Goal: Check status: Check status

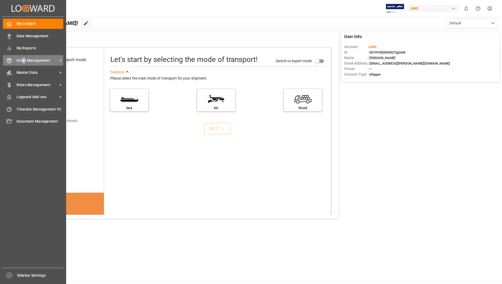
click at [24, 60] on span "Order Management" at bounding box center [37, 61] width 41 height 6
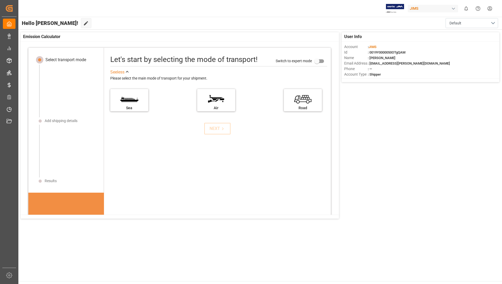
drag, startPoint x: 24, startPoint y: 60, endPoint x: 3, endPoint y: 82, distance: 30.8
click at [3, 82] on div "My Cockpit My Cockpit Data Management Data Management My Reports My Reports Ord…" at bounding box center [9, 142] width 15 height 251
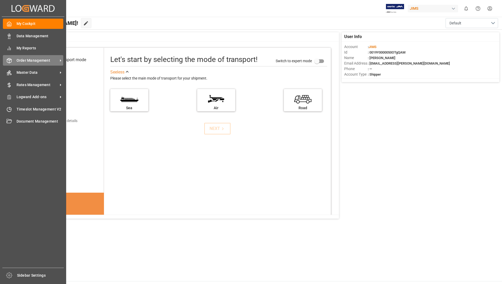
click at [49, 59] on span "Order Management" at bounding box center [37, 61] width 41 height 6
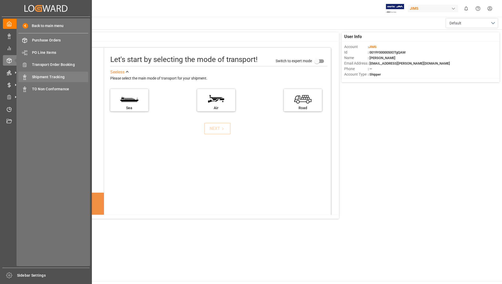
click at [57, 76] on span "Shipment Tracking" at bounding box center [60, 77] width 56 height 6
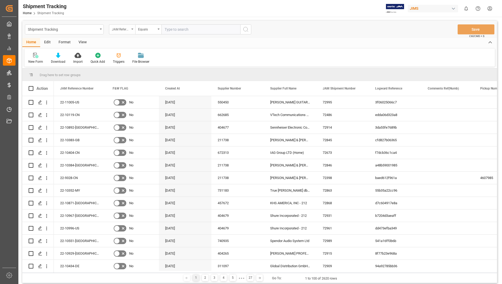
click at [134, 28] on div "JAM Reference Number" at bounding box center [122, 29] width 26 height 10
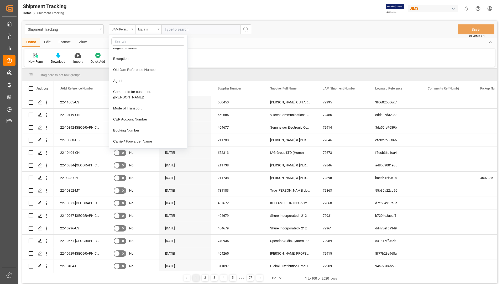
scroll to position [184, 0]
click at [133, 123] on div "Tracking Number" at bounding box center [148, 128] width 78 height 11
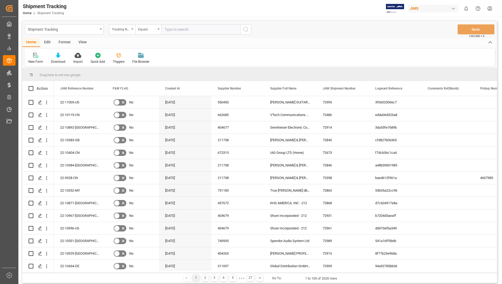
click at [187, 29] on input "text" at bounding box center [200, 29] width 79 height 10
paste input "e"
type input "e"
paste input "e"
type input "e"
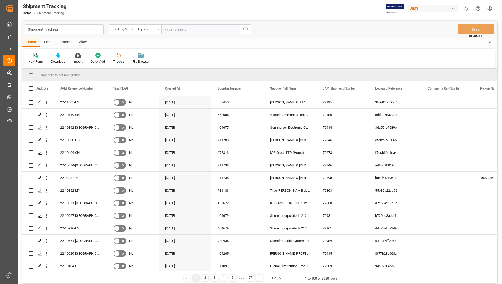
paste input "3277428626"
type input "3277428626"
click at [245, 29] on icon "search button" at bounding box center [246, 29] width 6 height 6
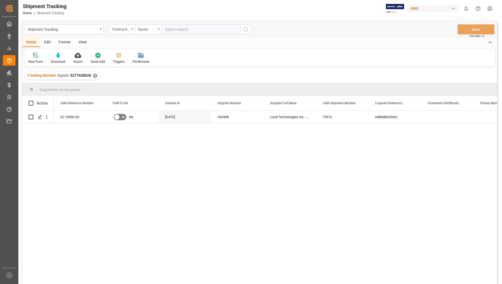
click at [177, 25] on input "text" at bounding box center [200, 29] width 79 height 10
click at [93, 75] on div "✕" at bounding box center [95, 76] width 4 height 4
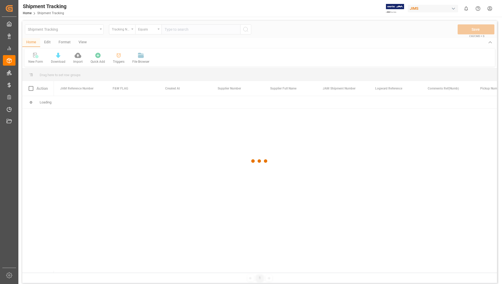
click at [178, 31] on div at bounding box center [259, 161] width 475 height 281
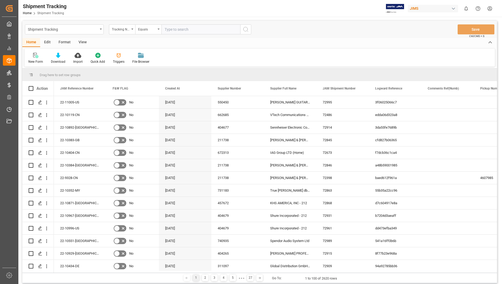
click at [178, 28] on input "text" at bounding box center [200, 29] width 79 height 10
paste input "6312319775"
type input "6312319775"
click at [243, 30] on icon "search button" at bounding box center [246, 29] width 6 height 6
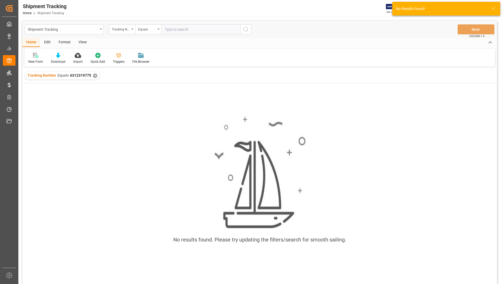
click at [93, 76] on div "✕" at bounding box center [95, 76] width 4 height 4
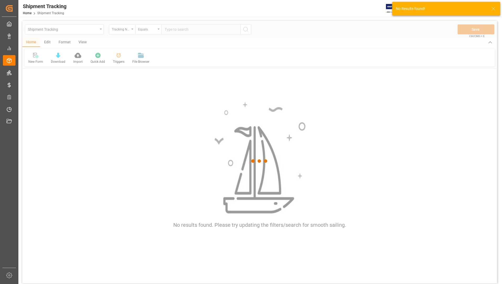
click at [177, 28] on div at bounding box center [259, 161] width 475 height 281
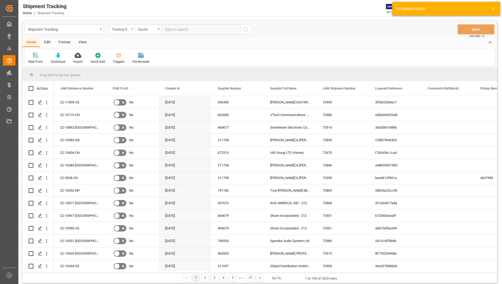
click at [177, 28] on input "text" at bounding box center [200, 29] width 79 height 10
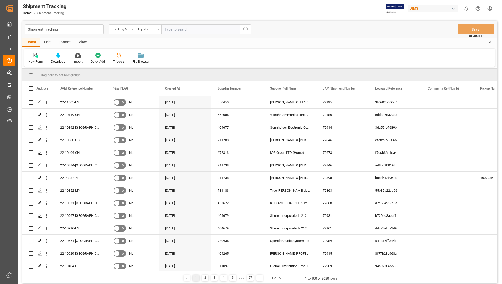
paste input "6312319775"
click at [164, 31] on input "6312319775" at bounding box center [200, 29] width 79 height 10
type input "6312319775"
click at [245, 29] on icon "search button" at bounding box center [246, 29] width 6 height 6
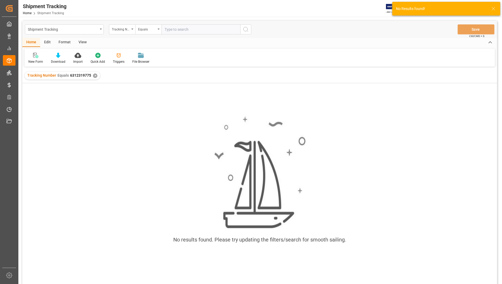
click at [94, 77] on div "✕" at bounding box center [95, 76] width 4 height 4
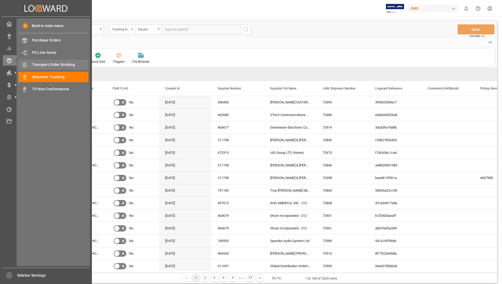
click at [46, 66] on span "Transport Order Booking" at bounding box center [60, 65] width 56 height 6
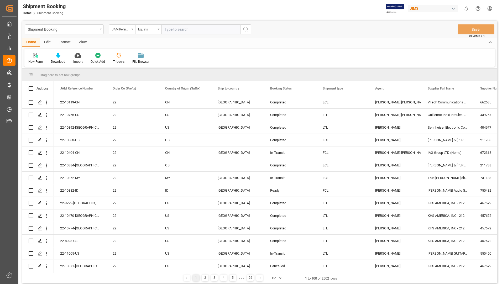
click at [196, 29] on input "text" at bounding box center [200, 29] width 79 height 10
type input "22-10930-US"
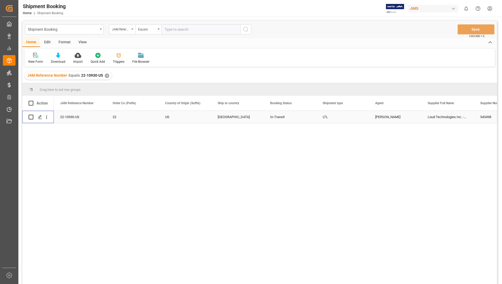
click at [29, 115] on input "Press Space to toggle row selection (unchecked)" at bounding box center [31, 117] width 5 height 5
checkbox input "true"
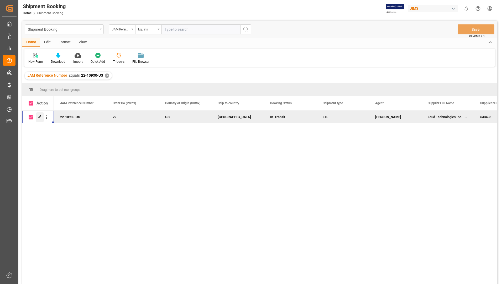
click at [40, 116] on icon "Press SPACE to deselect this row." at bounding box center [40, 117] width 4 height 4
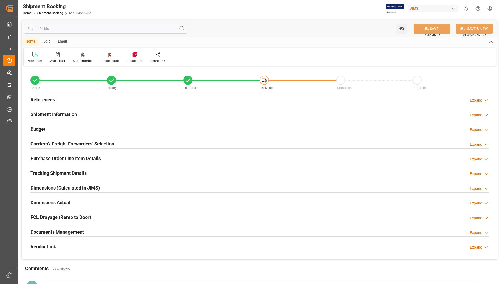
click at [71, 230] on h2 "Documents Management" at bounding box center [57, 231] width 54 height 7
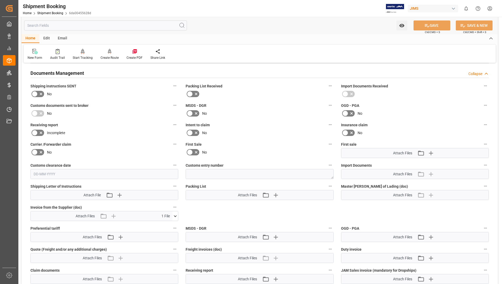
scroll to position [210, 0]
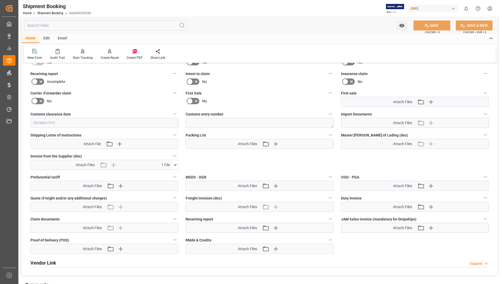
click at [177, 164] on icon at bounding box center [175, 165] width 6 height 6
click at [171, 176] on icon at bounding box center [173, 175] width 6 height 6
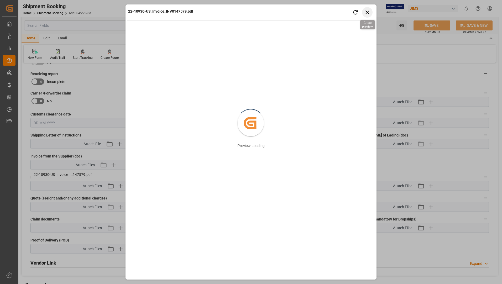
click at [367, 11] on icon "button" at bounding box center [367, 12] width 7 height 7
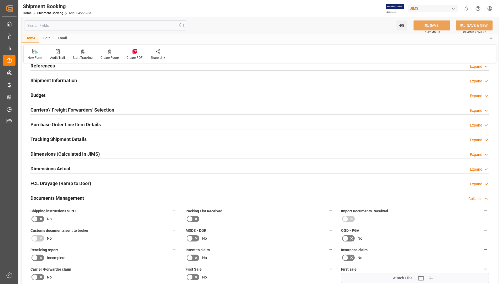
scroll to position [0, 0]
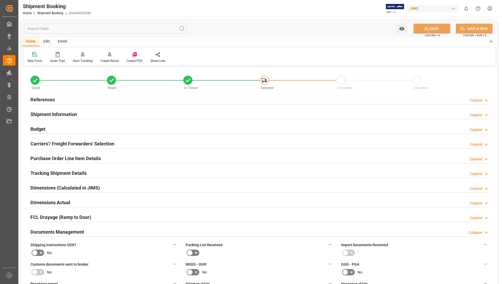
click at [65, 159] on h2 "Purchase Order Line Item Details" at bounding box center [65, 158] width 70 height 7
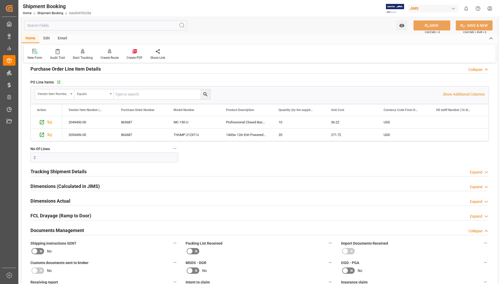
scroll to position [105, 0]
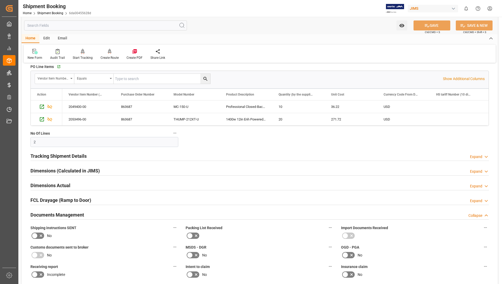
click at [60, 165] on div "Dimensions (Calculated in JIMS)" at bounding box center [64, 170] width 69 height 10
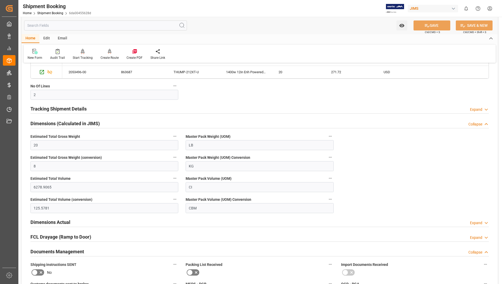
scroll to position [184, 0]
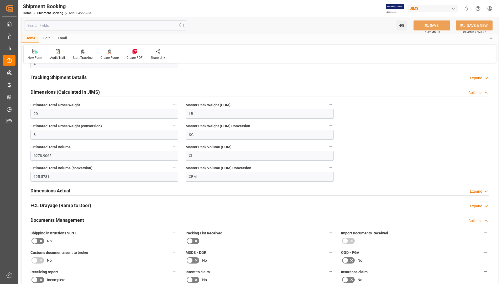
click at [55, 191] on h2 "Dimensions Actual" at bounding box center [50, 190] width 40 height 7
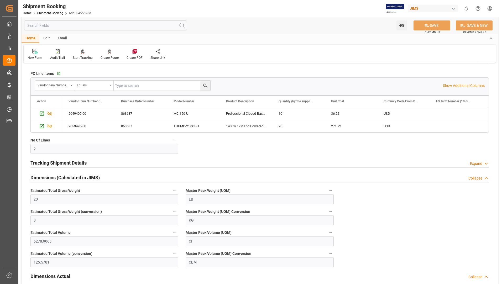
scroll to position [105, 0]
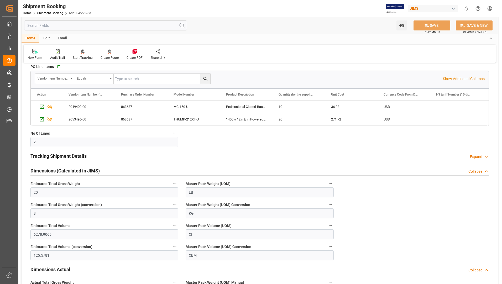
click at [63, 155] on h2 "Tracking Shipment Details" at bounding box center [58, 156] width 56 height 7
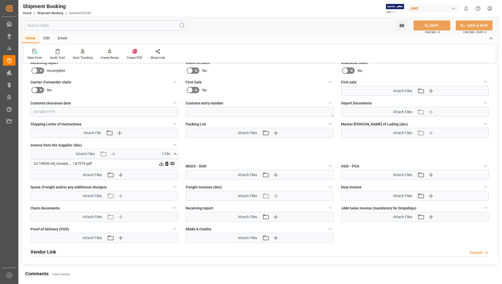
scroll to position [493, 0]
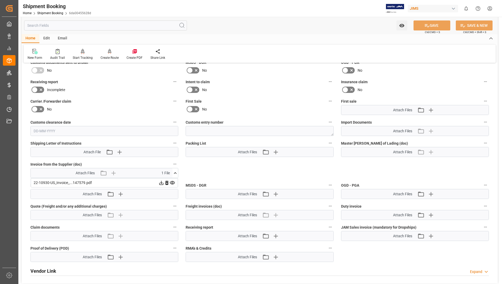
click at [173, 182] on icon at bounding box center [173, 183] width 6 height 6
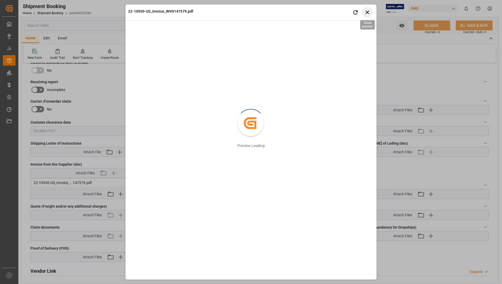
click at [366, 12] on icon "button" at bounding box center [367, 12] width 7 height 7
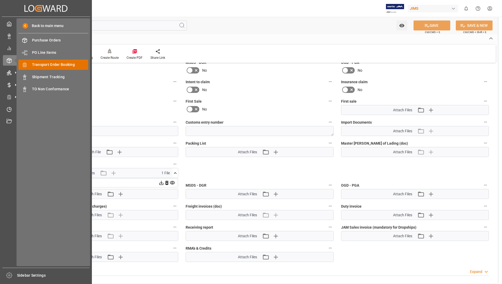
click at [70, 64] on span "Transport Order Booking" at bounding box center [60, 65] width 56 height 6
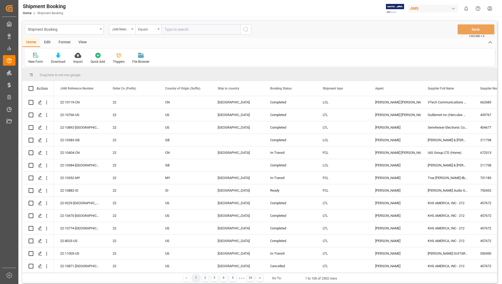
click at [192, 29] on input "text" at bounding box center [200, 29] width 79 height 10
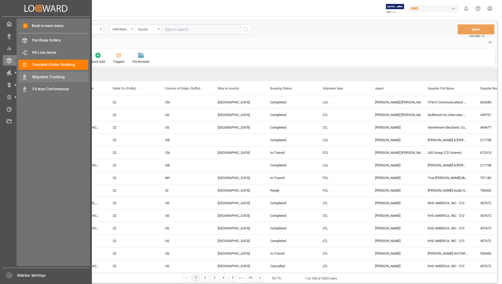
click at [48, 76] on span "Shipment Tracking" at bounding box center [60, 77] width 56 height 6
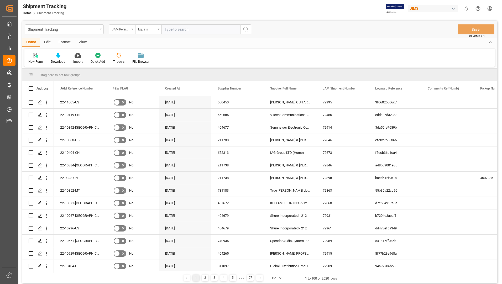
click at [132, 28] on div "JAM Reference Number" at bounding box center [122, 29] width 26 height 10
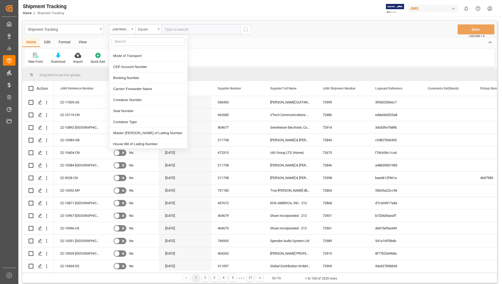
scroll to position [210, 0]
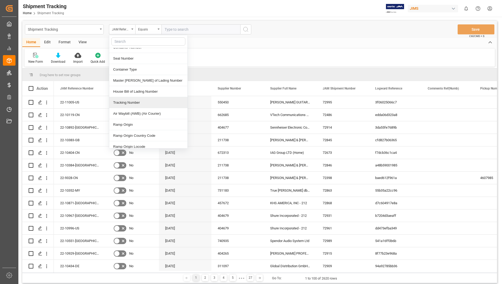
click at [135, 97] on div "Tracking Number" at bounding box center [148, 102] width 78 height 11
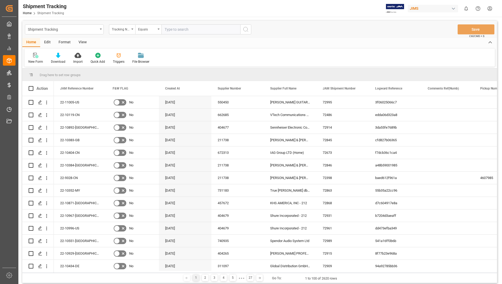
click at [209, 29] on input "text" at bounding box center [200, 29] width 79 height 10
type input "6312319775"
click at [243, 31] on icon "search button" at bounding box center [246, 29] width 6 height 6
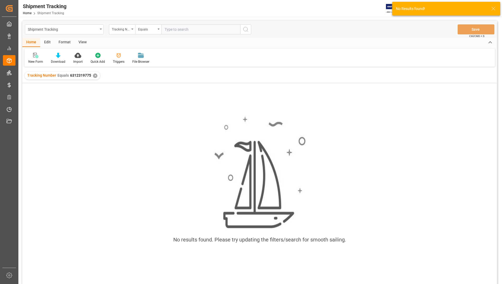
click at [94, 77] on div "✕" at bounding box center [95, 76] width 4 height 4
